Goal: Transaction & Acquisition: Purchase product/service

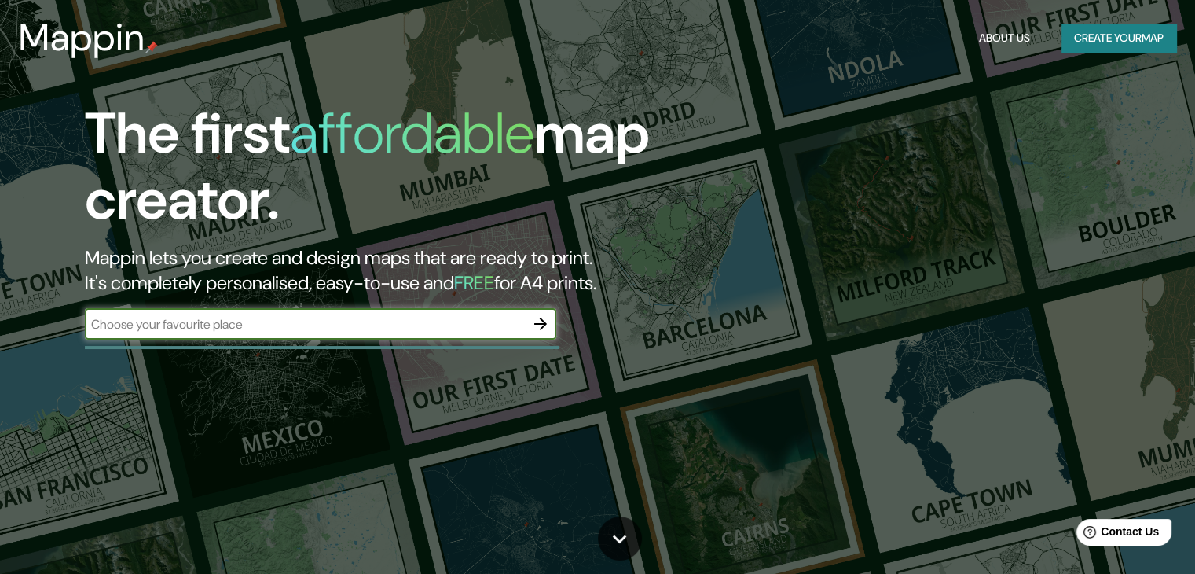
click at [404, 317] on input "text" at bounding box center [305, 324] width 440 height 18
click at [1119, 35] on button "Create your map" at bounding box center [1119, 38] width 115 height 29
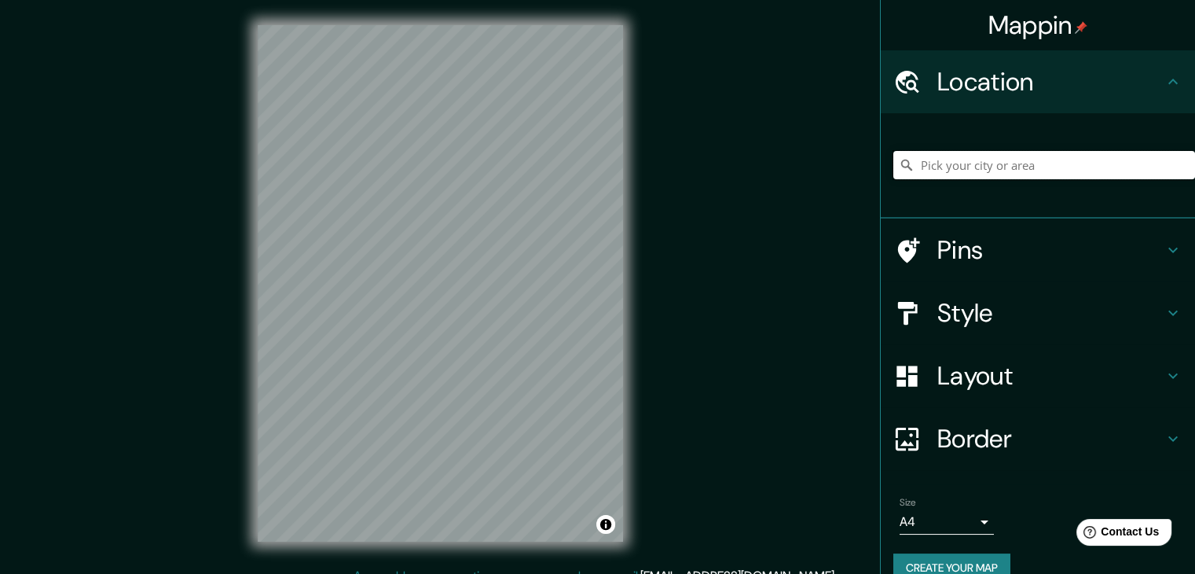
click at [968, 167] on input "Pick your city or area" at bounding box center [1045, 165] width 302 height 28
click at [772, 298] on div "Mappin Location Pins Style Layout Border Choose a border. Hint : you can make l…" at bounding box center [597, 296] width 1195 height 592
click at [997, 168] on input "Pick your city or area" at bounding box center [1045, 165] width 302 height 28
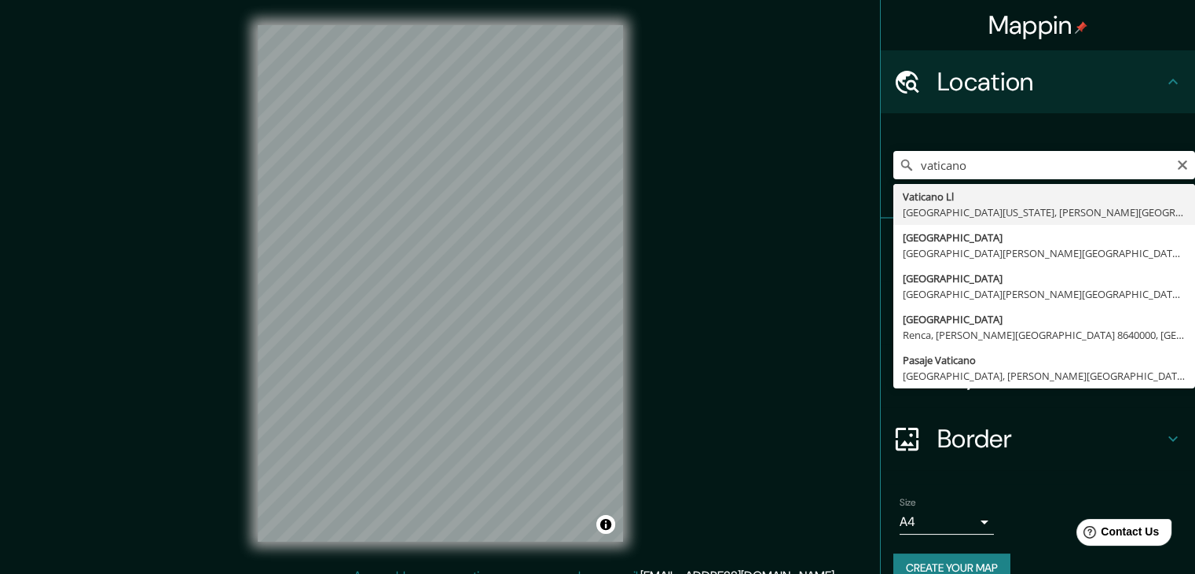
type input "Vaticano Ll, [GEOGRAPHIC_DATA][US_STATE], [PERSON_NAME][GEOGRAPHIC_DATA] 824000…"
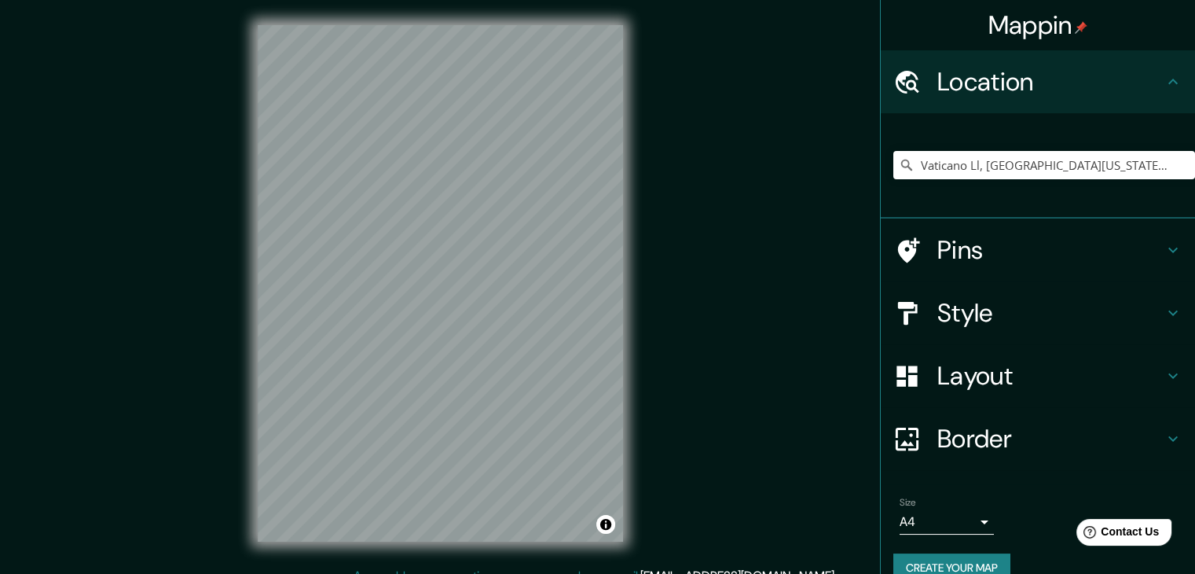
click at [984, 301] on h4 "Style" at bounding box center [1051, 312] width 226 height 31
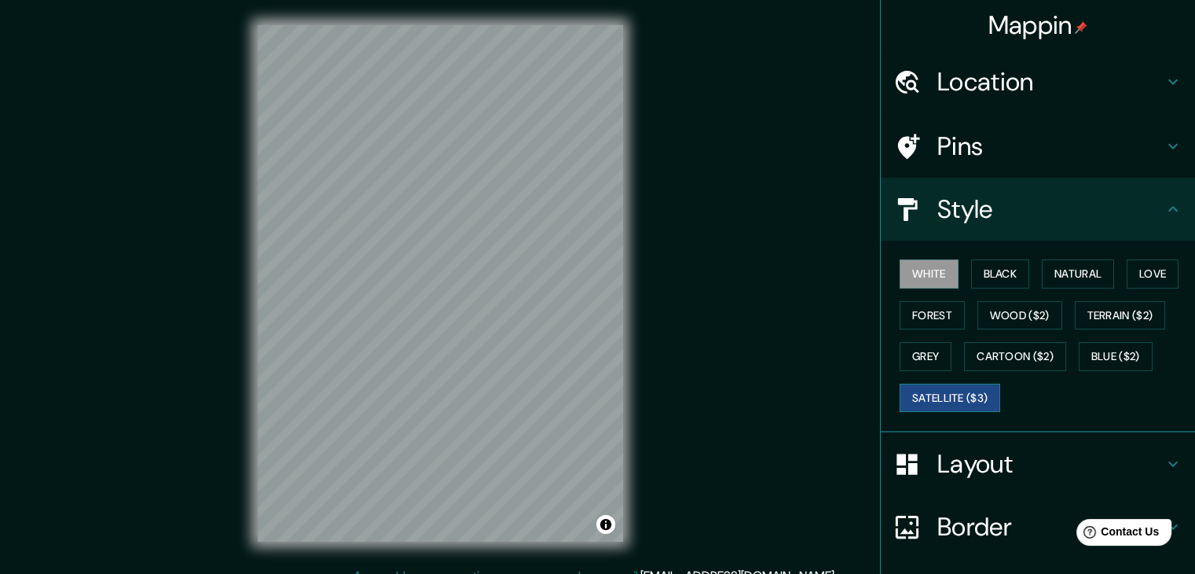
click at [938, 392] on button "Satellite ($3)" at bounding box center [950, 398] width 101 height 29
